Goal: Information Seeking & Learning: Learn about a topic

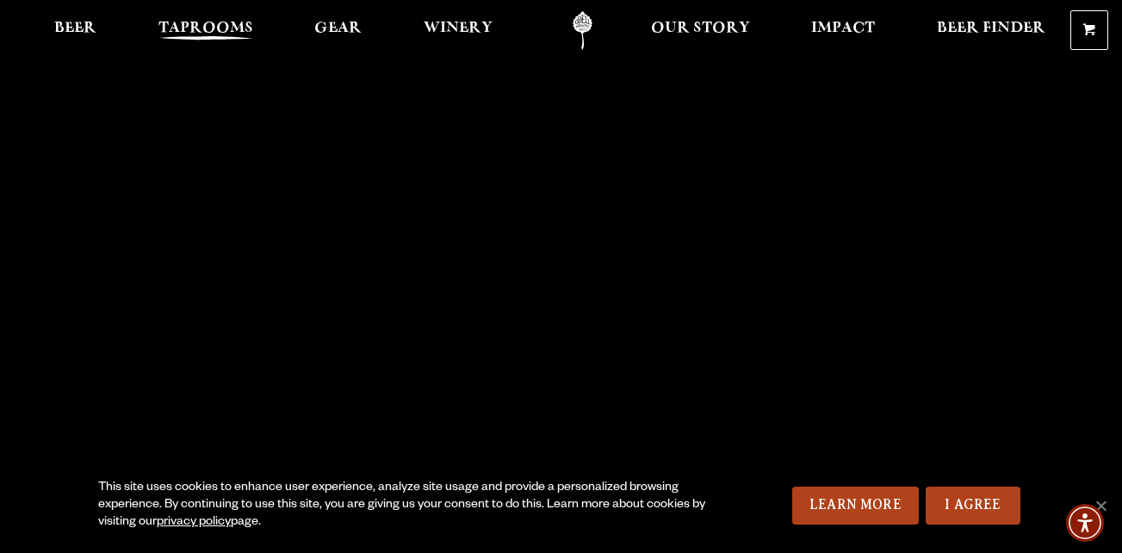
click at [204, 28] on span "Taprooms" at bounding box center [205, 29] width 95 height 14
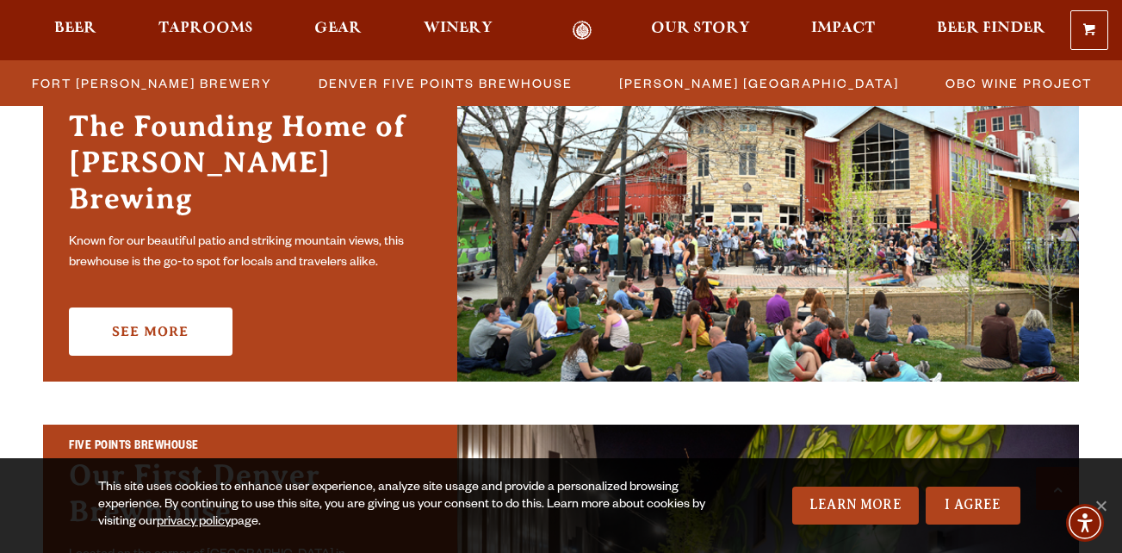
scroll to position [585, 0]
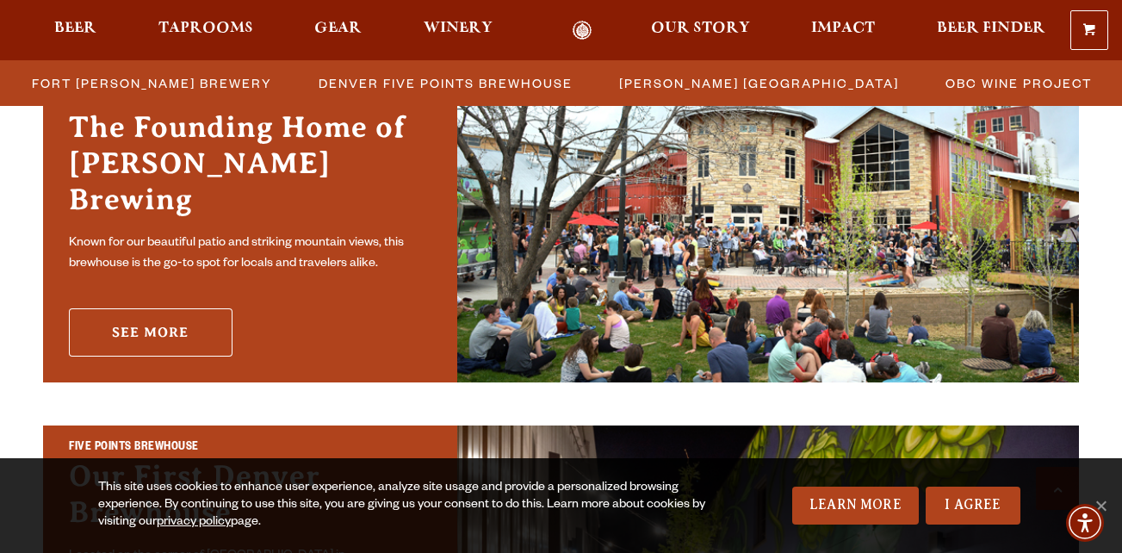
click at [167, 321] on link "See More" at bounding box center [151, 332] width 164 height 48
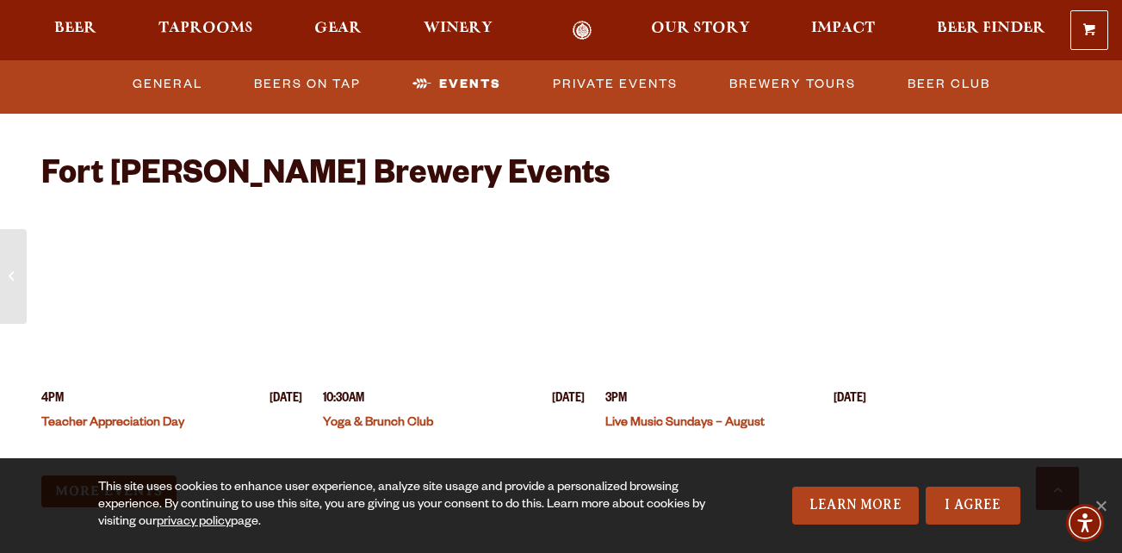
scroll to position [4122, 0]
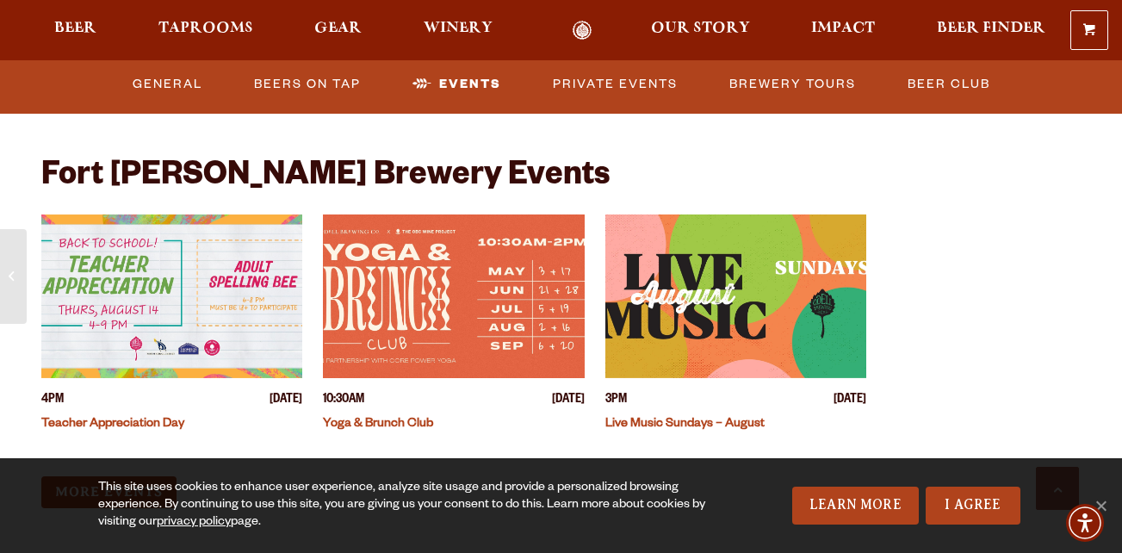
click at [724, 274] on img "View event details" at bounding box center [735, 296] width 261 height 164
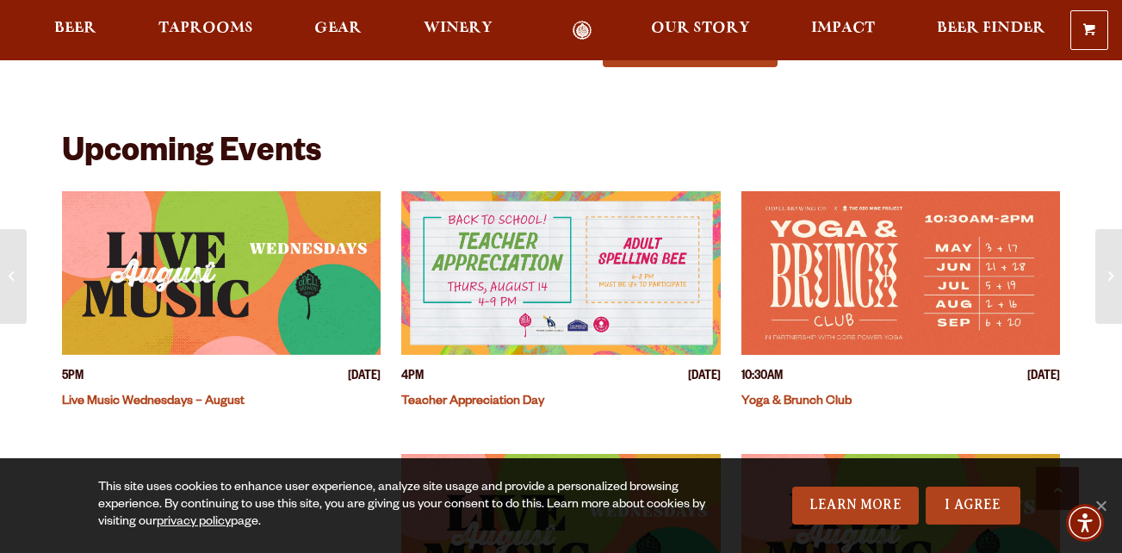
scroll to position [482, 0]
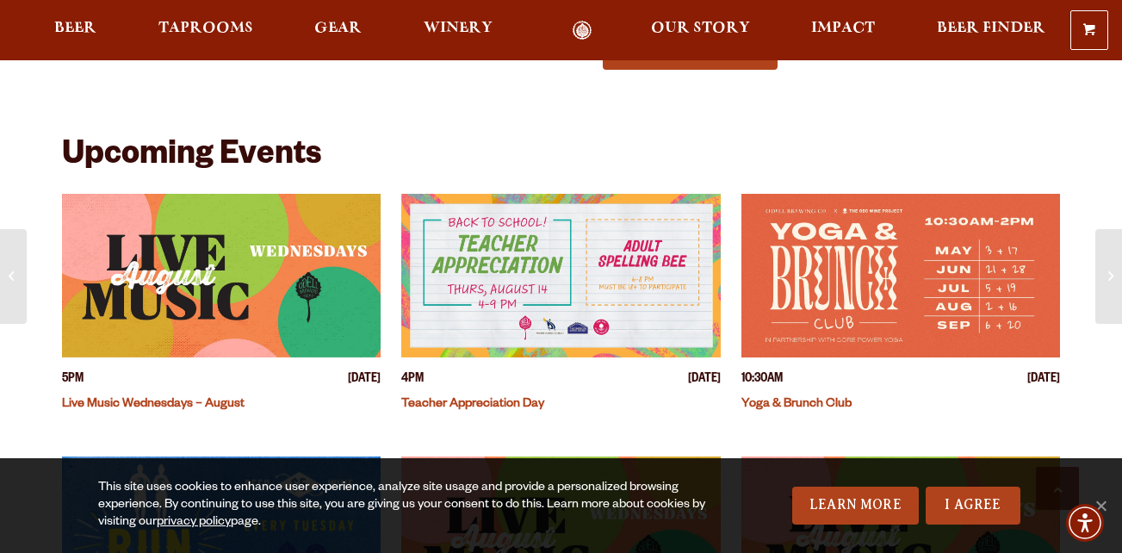
click at [293, 287] on img "View event details" at bounding box center [221, 276] width 319 height 164
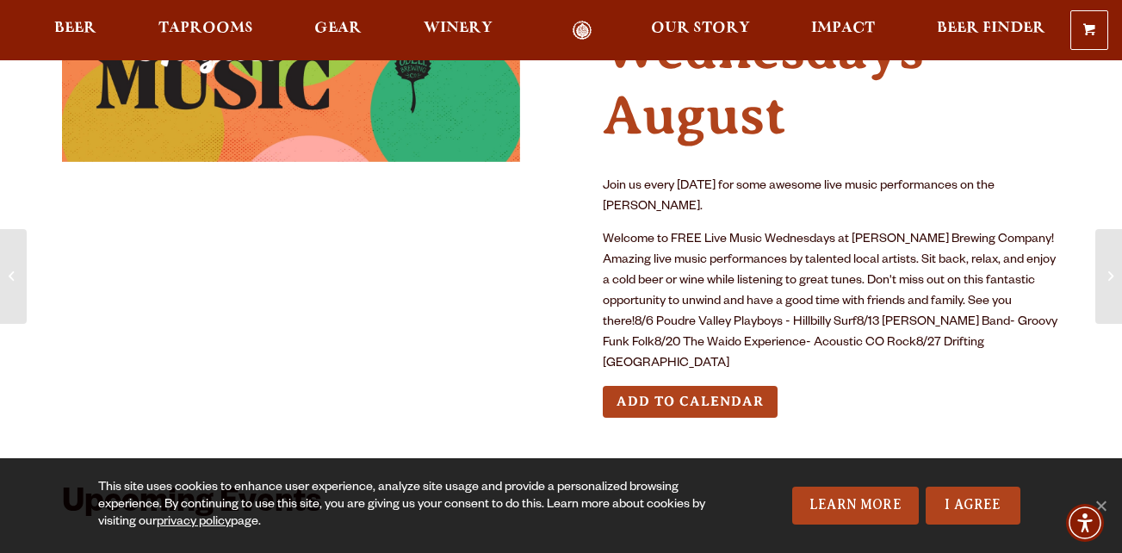
scroll to position [172, 0]
